Goal: Task Accomplishment & Management: Manage account settings

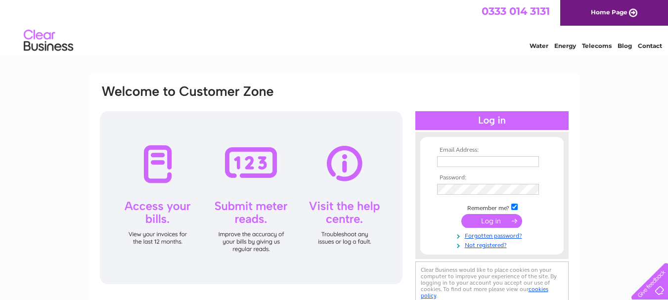
click at [510, 121] on div at bounding box center [491, 120] width 153 height 19
click at [479, 148] on th "Email Address:" at bounding box center [491, 150] width 115 height 7
click at [476, 159] on input "text" at bounding box center [488, 161] width 102 height 11
click at [451, 190] on tbody "Email Address: robertcwarnock&son Password: Remember me?" at bounding box center [491, 198] width 115 height 103
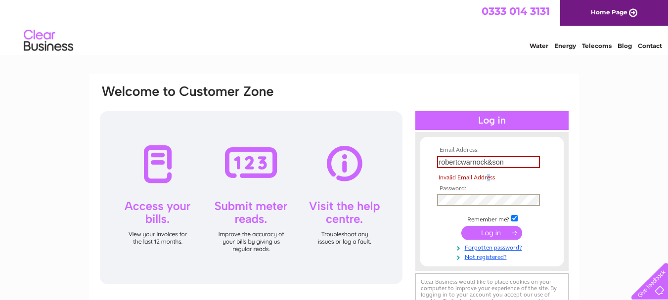
click at [494, 171] on td "Invalid Email Address" at bounding box center [491, 178] width 115 height 15
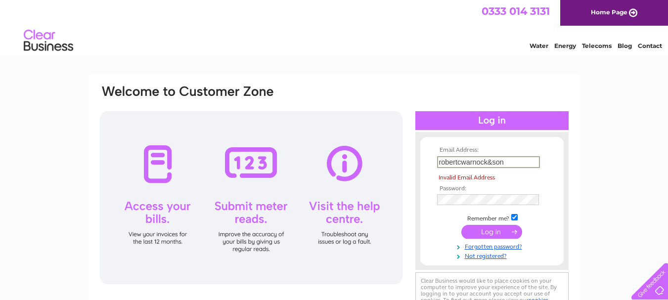
click at [504, 161] on input "robertcwarnock&son" at bounding box center [488, 162] width 103 height 12
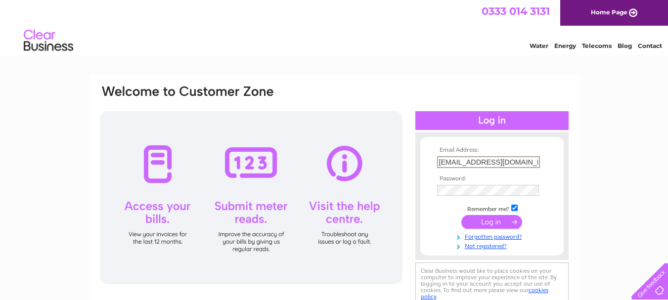
type input "robertcwarnock@gmail.com"
click at [483, 223] on input "submit" at bounding box center [491, 221] width 61 height 14
click at [490, 220] on input "submit" at bounding box center [491, 221] width 61 height 14
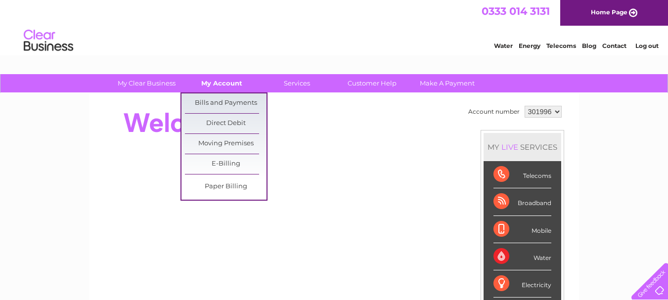
click at [236, 83] on link "My Account" at bounding box center [222, 83] width 82 height 18
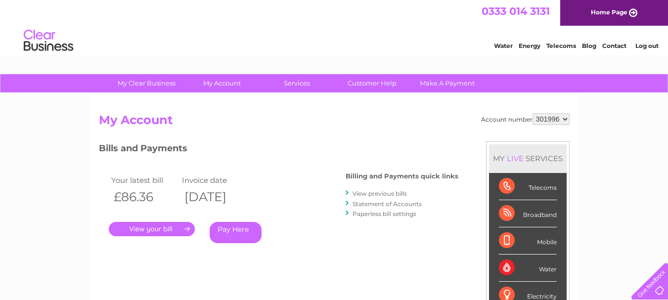
click at [161, 230] on link "." at bounding box center [152, 229] width 86 height 14
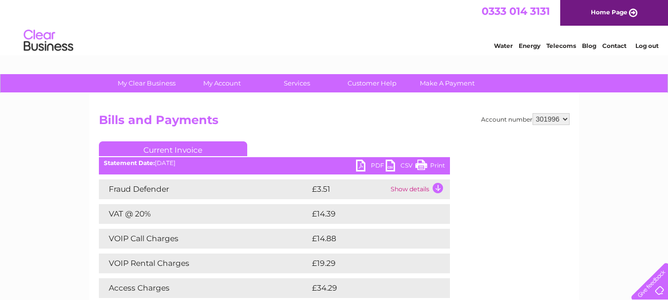
click at [422, 164] on link "Print" at bounding box center [430, 167] width 30 height 14
